Goal: Information Seeking & Learning: Learn about a topic

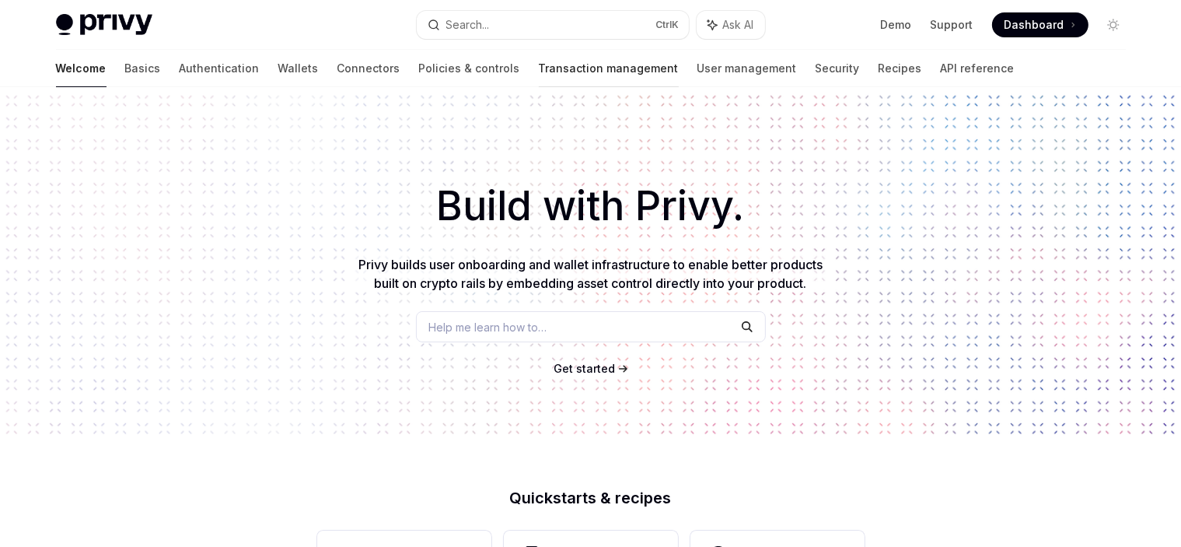
click at [539, 59] on link "Transaction management" at bounding box center [609, 68] width 140 height 37
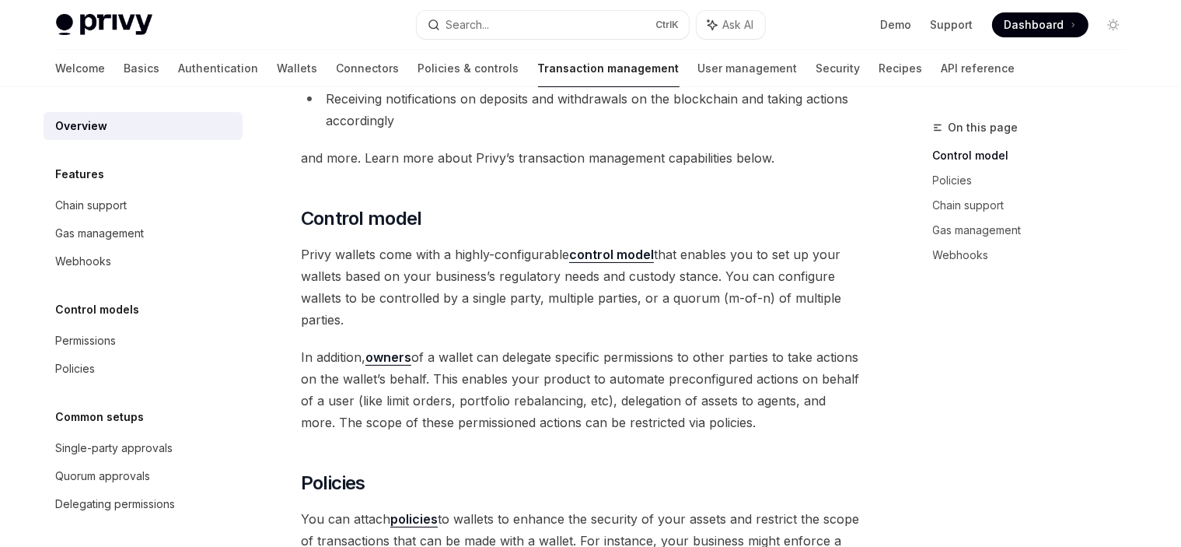
scroll to position [233, 0]
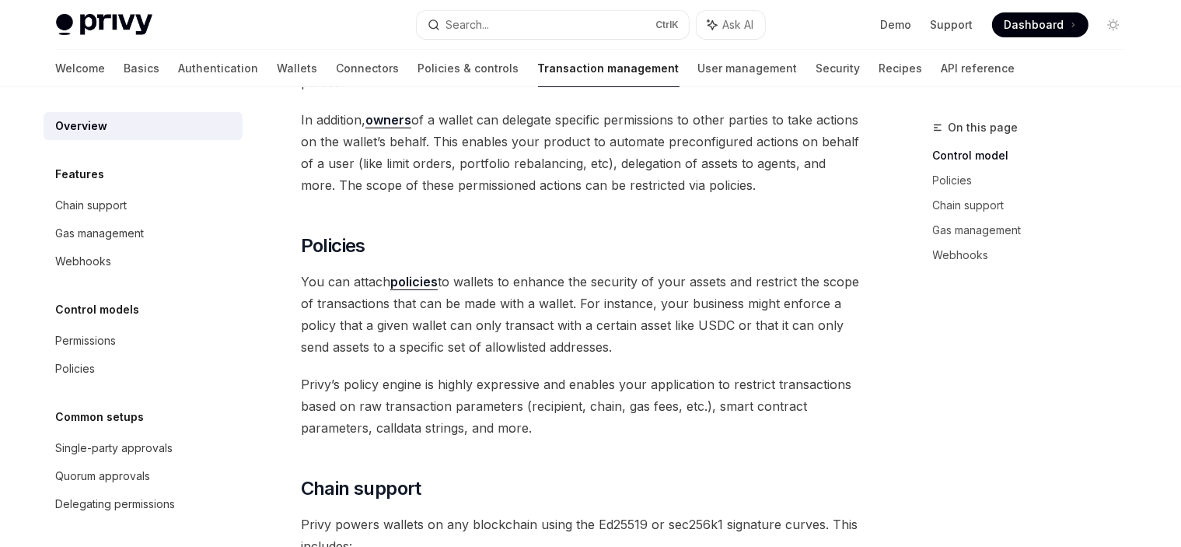
scroll to position [467, 0]
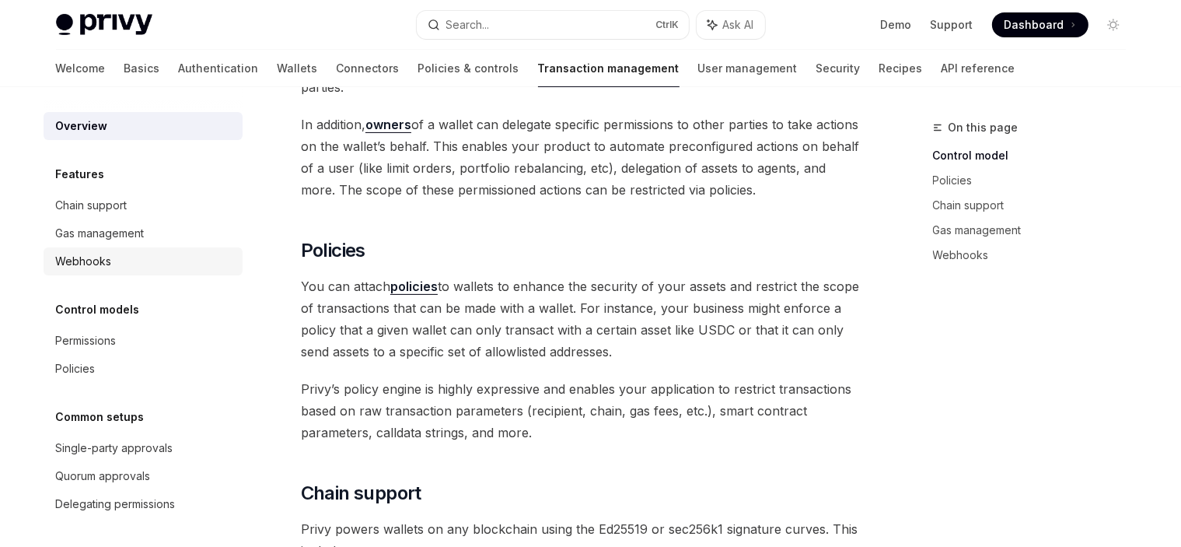
click at [89, 257] on div "Webhooks" at bounding box center [84, 261] width 56 height 19
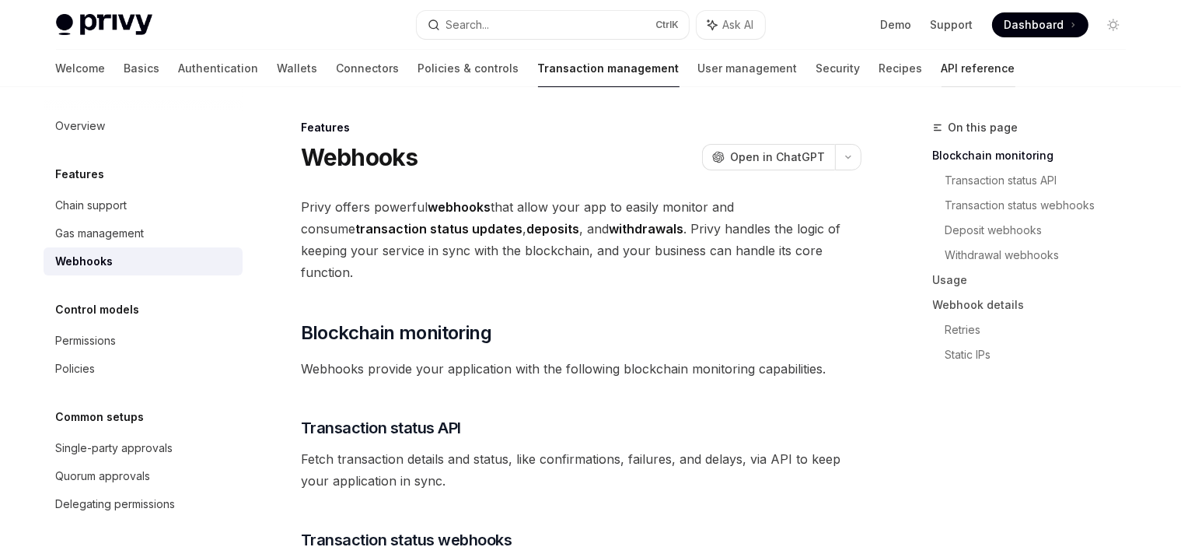
click at [942, 71] on link "API reference" at bounding box center [979, 68] width 74 height 37
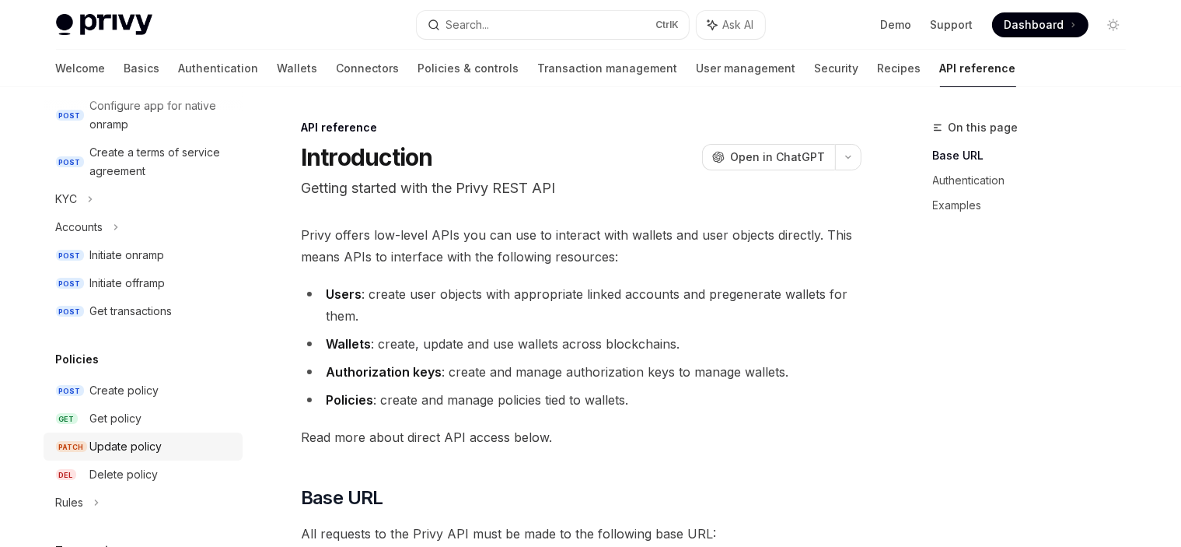
scroll to position [622, 0]
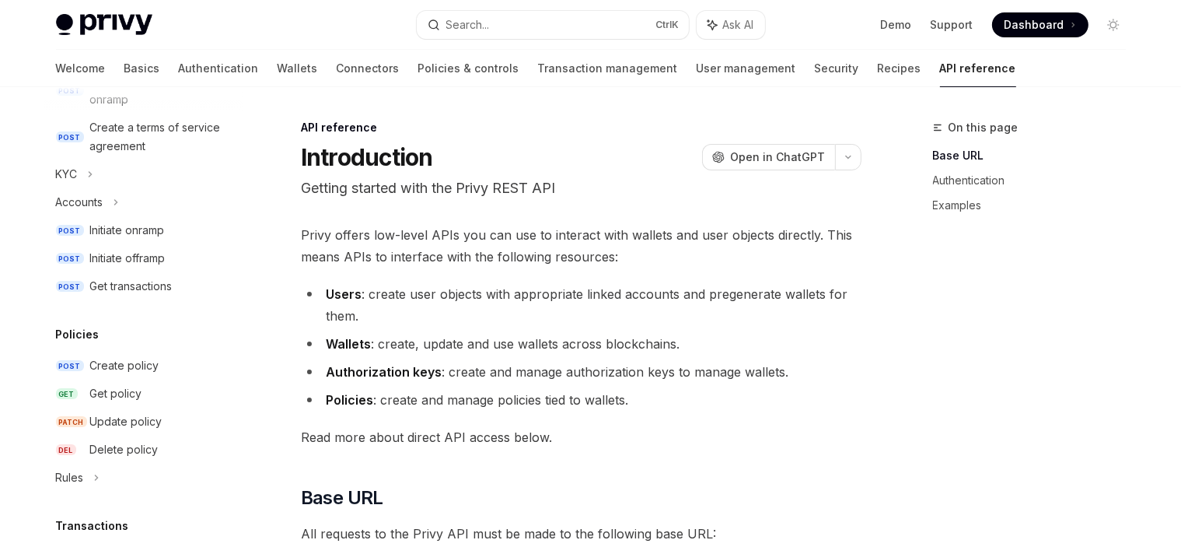
click at [88, 27] on img at bounding box center [104, 25] width 96 height 22
type textarea "*"
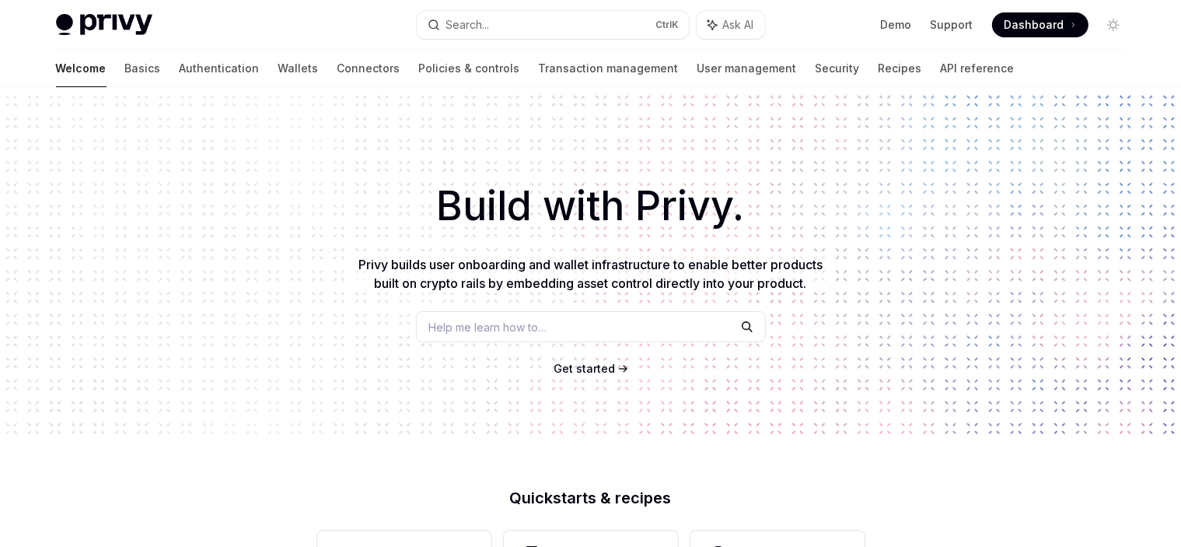
click at [492, 34] on button "Search... Ctrl K" at bounding box center [553, 25] width 272 height 28
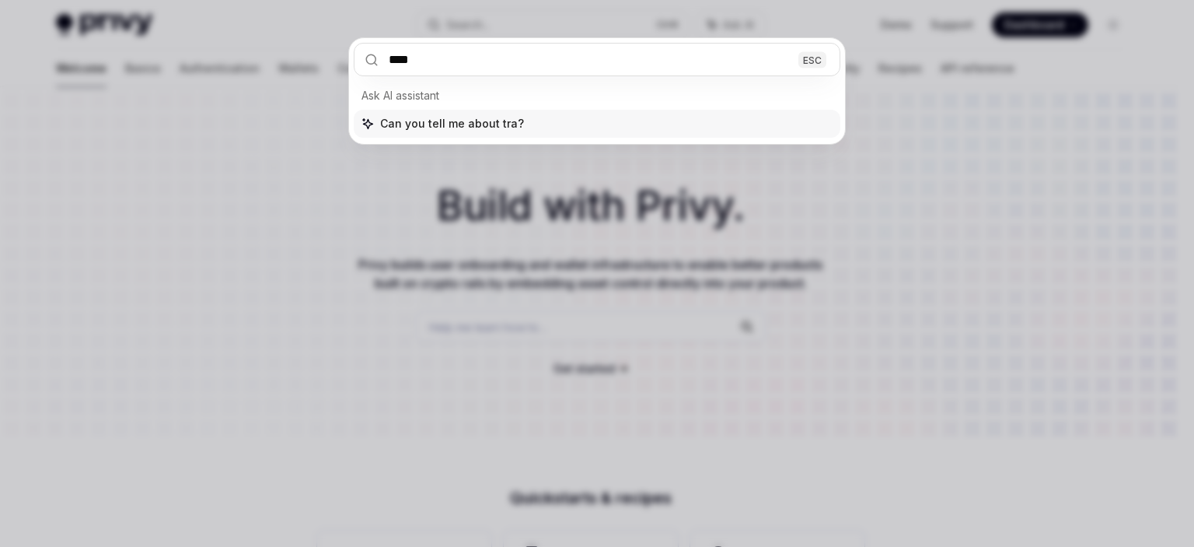
type input "*****"
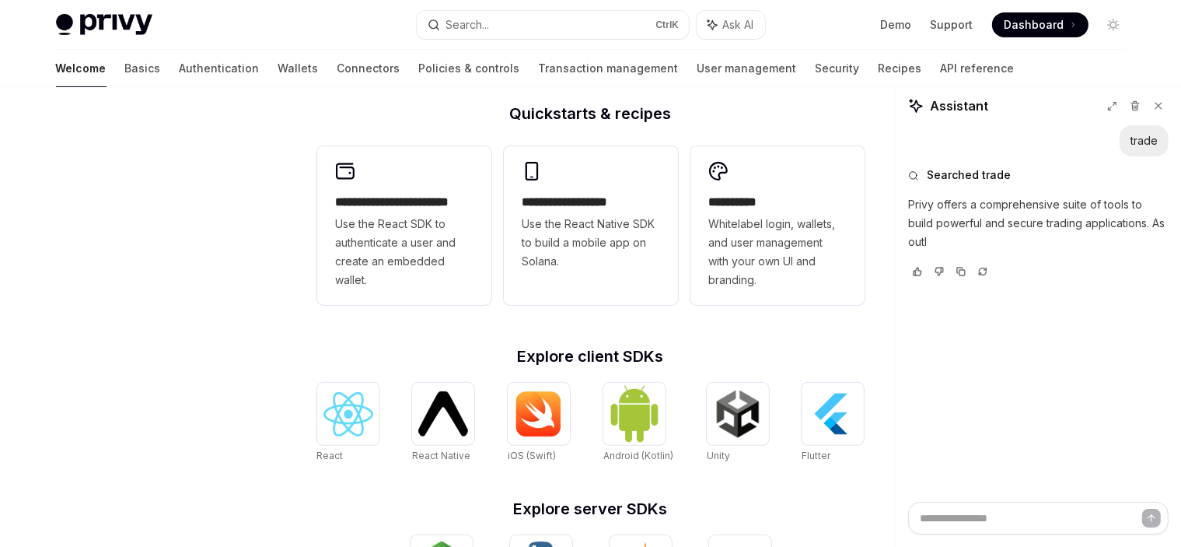
scroll to position [379, 0]
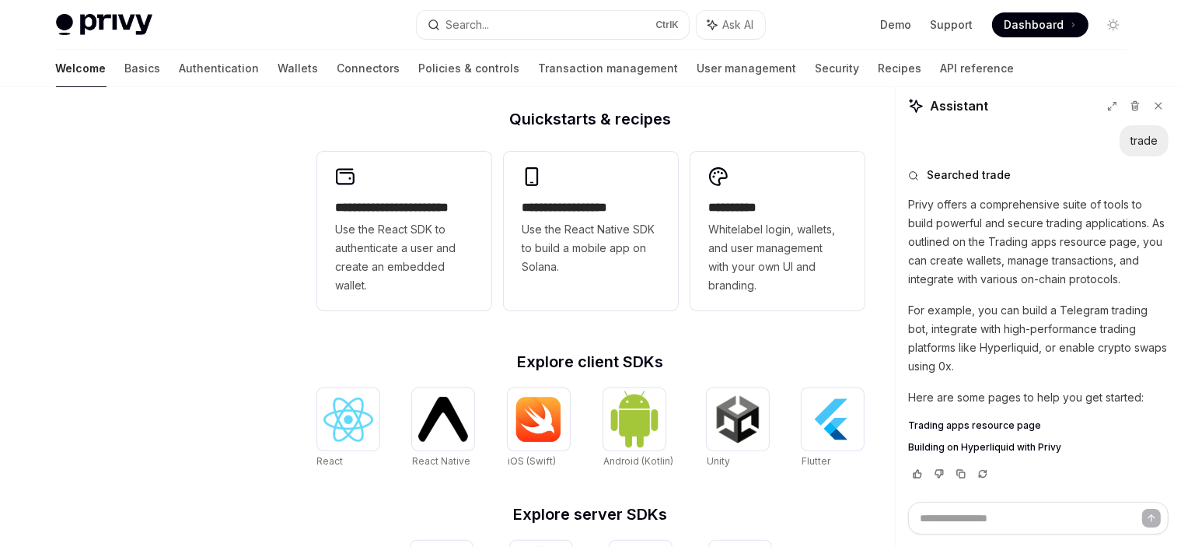
type textarea "*"
